Goal: Transaction & Acquisition: Download file/media

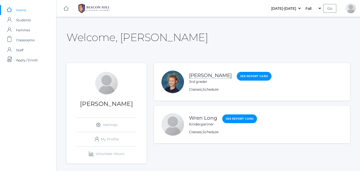
click at [202, 75] on link "[PERSON_NAME]" at bounding box center [210, 75] width 43 height 6
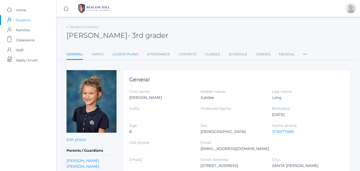
click at [130, 56] on link "Lesson Plans" at bounding box center [126, 54] width 26 height 10
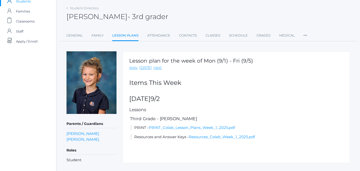
scroll to position [29, 0]
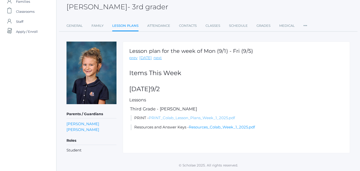
click at [181, 119] on link "PRINT_Colab_Lesson_Plans_Week_1_2025.pdf" at bounding box center [192, 117] width 86 height 5
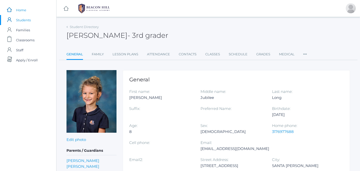
click at [26, 12] on span "Home" at bounding box center [21, 10] width 10 height 10
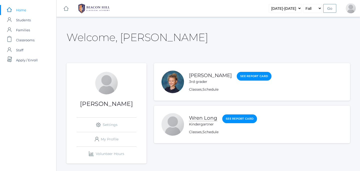
click at [203, 119] on link "Wren Long" at bounding box center [203, 118] width 28 height 6
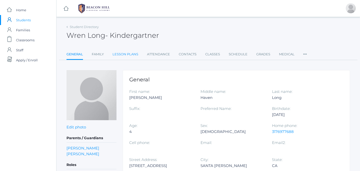
click at [124, 57] on link "Lesson Plans" at bounding box center [126, 54] width 26 height 10
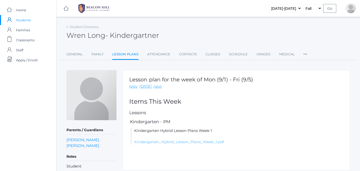
click at [171, 141] on link "Kindergarten_Hybrid_Lesson_Plans_Week_1.pdf" at bounding box center [179, 141] width 90 height 5
